Goal: Go to known website: Go to known website

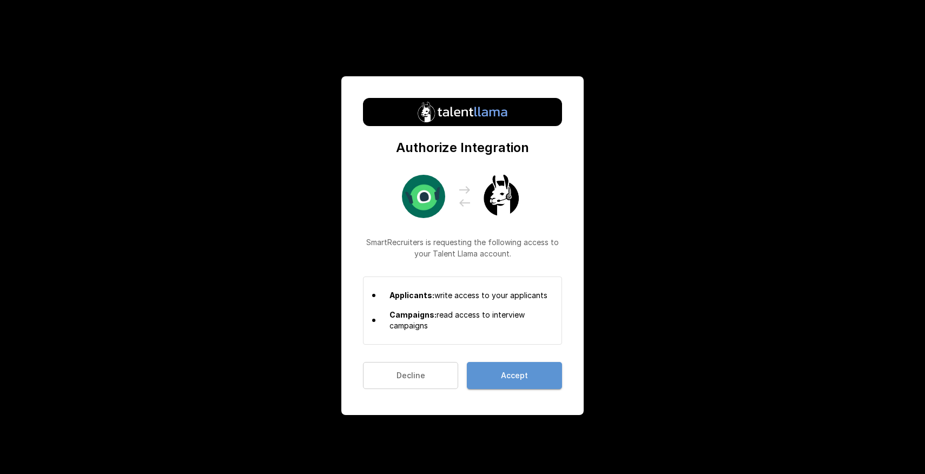
click at [500, 372] on button "Accept" at bounding box center [514, 376] width 95 height 28
click at [525, 374] on button "Accept" at bounding box center [514, 376] width 95 height 28
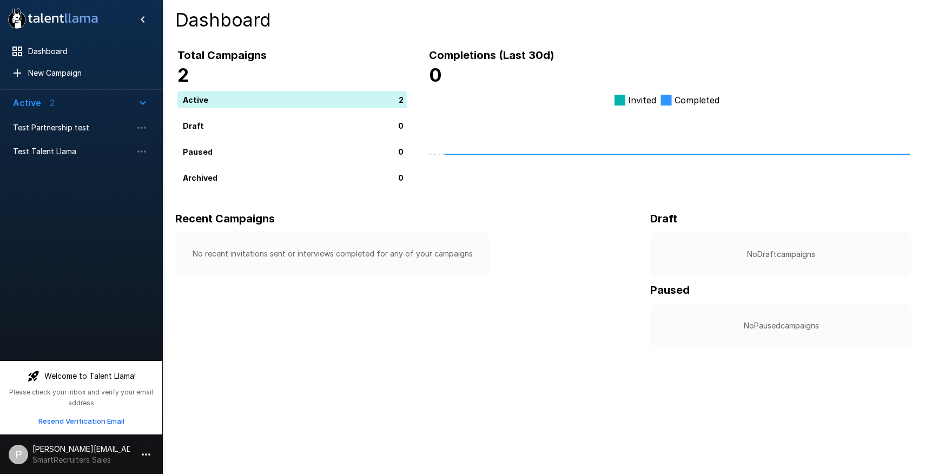
click at [37, 106] on p "Active" at bounding box center [27, 102] width 28 height 13
click at [53, 103] on p "2" at bounding box center [52, 102] width 5 height 13
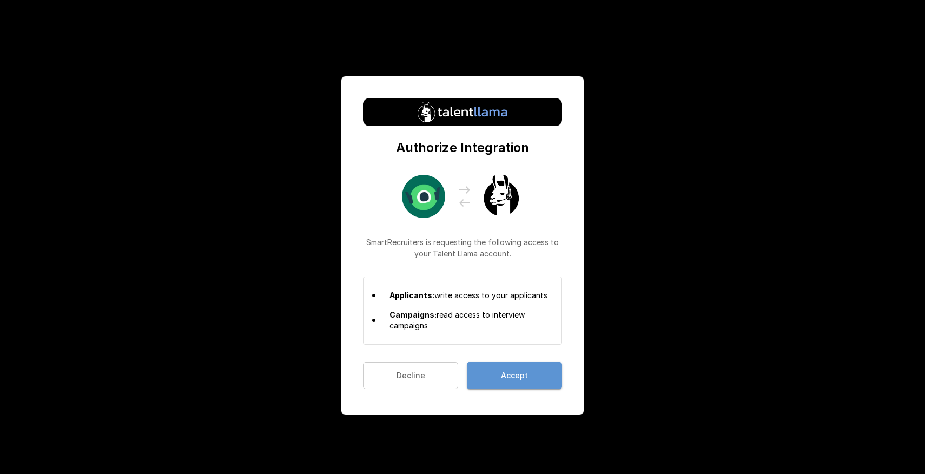
click at [517, 370] on button "Accept" at bounding box center [514, 376] width 95 height 28
